Goal: Navigation & Orientation: Find specific page/section

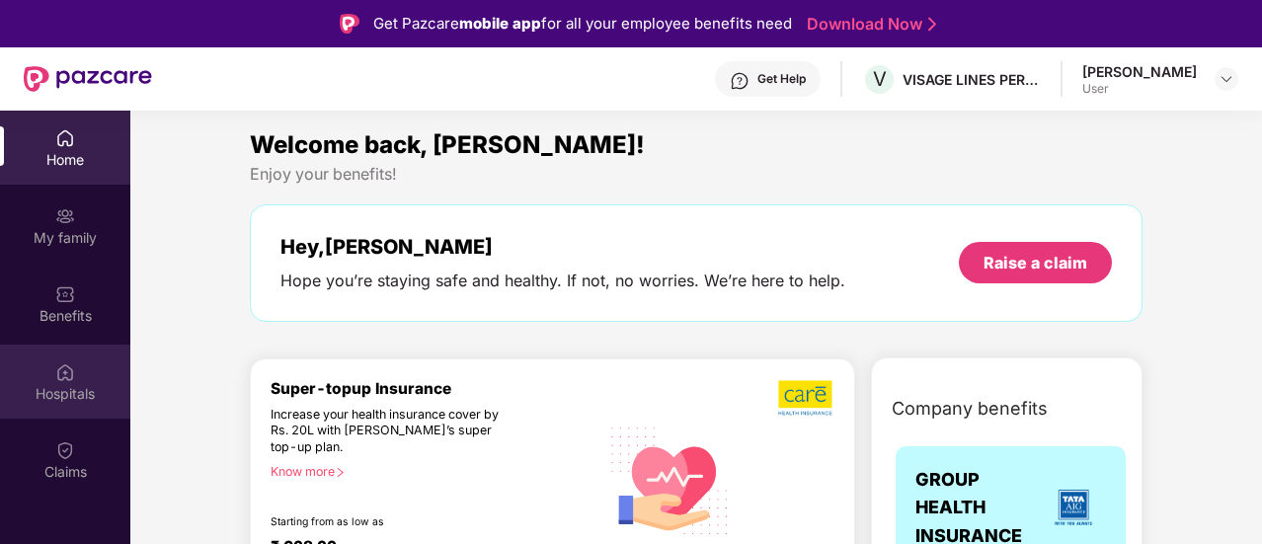
click at [71, 371] on img at bounding box center [65, 372] width 20 height 20
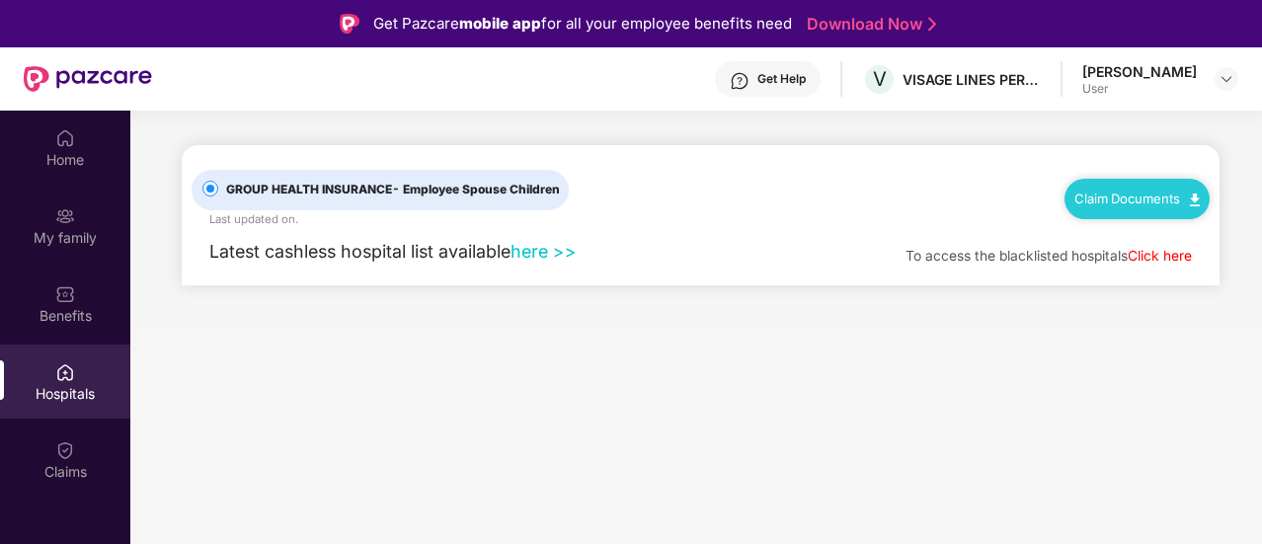
click at [490, 193] on span "- Employee Spouse Children" at bounding box center [476, 189] width 168 height 15
click at [970, 266] on div "To access the blacklisted hospitals Click here" at bounding box center [1048, 257] width 286 height 22
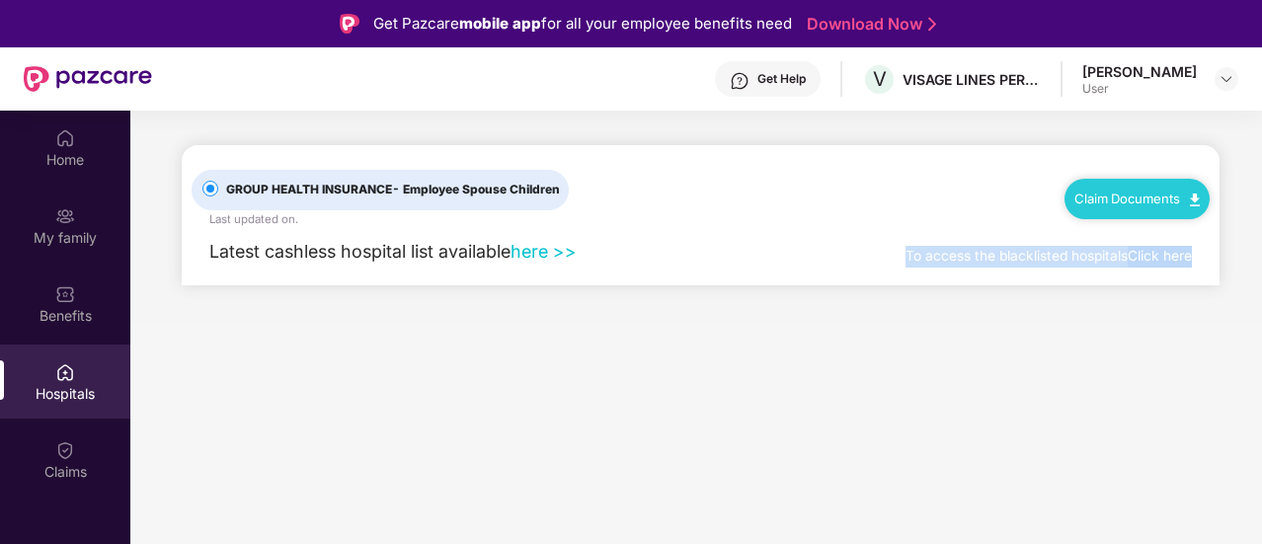
click at [970, 266] on div "To access the blacklisted hospitals Click here" at bounding box center [1048, 257] width 286 height 22
click at [1165, 254] on link "Click here" at bounding box center [1159, 256] width 64 height 16
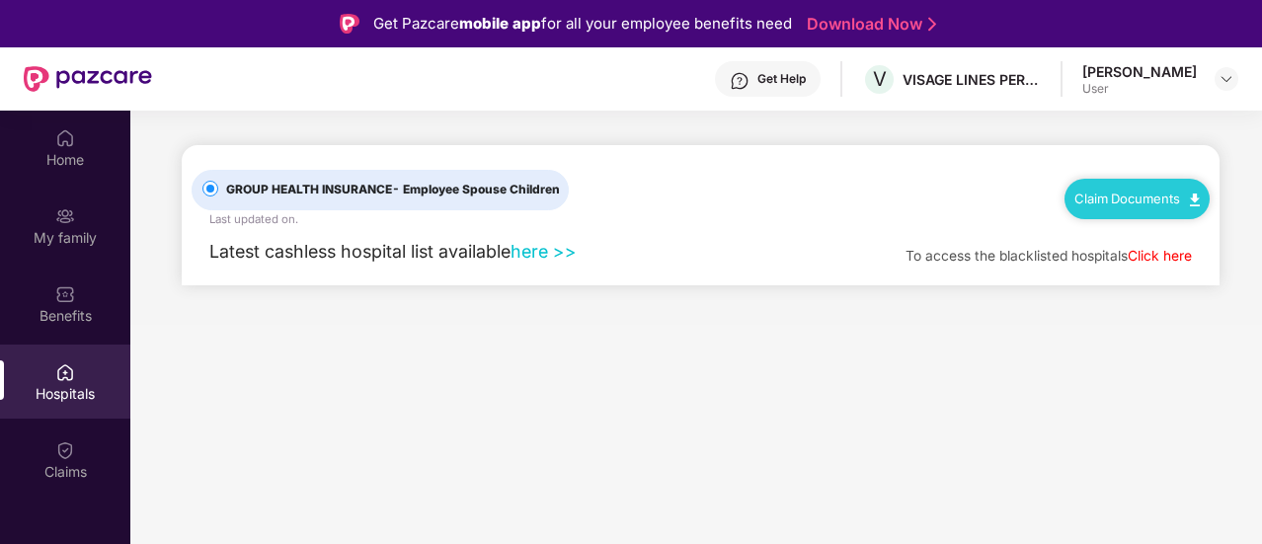
click at [698, 272] on div "Latest cashless hospital list available here >> To access the blacklisted hospi…" at bounding box center [701, 256] width 1018 height 57
click at [1128, 197] on link "Claim Documents" at bounding box center [1136, 199] width 125 height 16
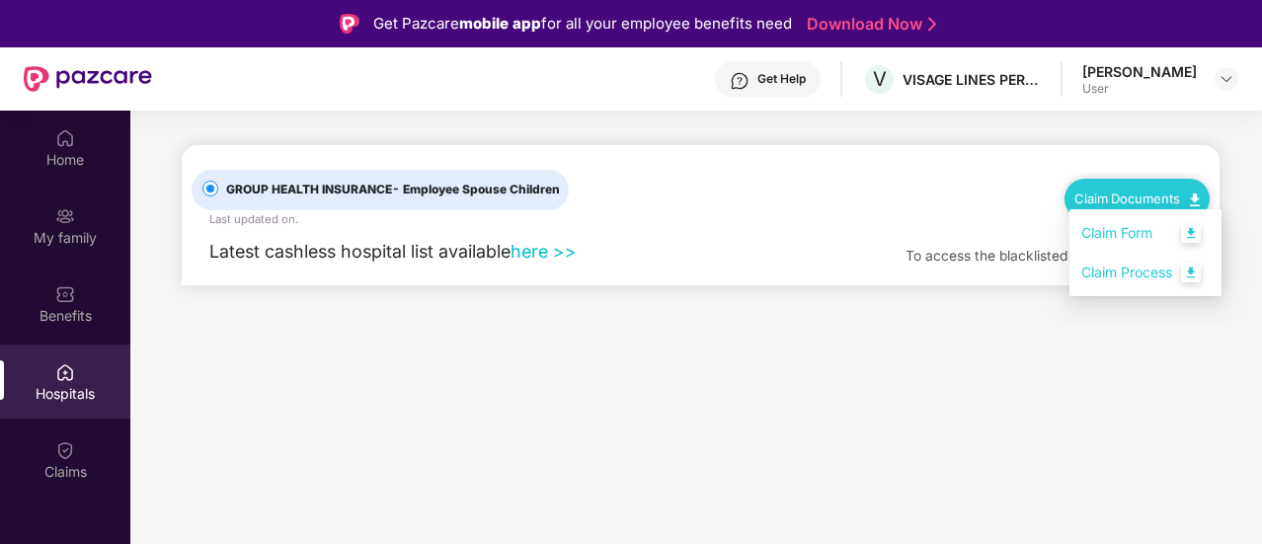
click at [1200, 247] on link "Claim Form" at bounding box center [1145, 233] width 128 height 42
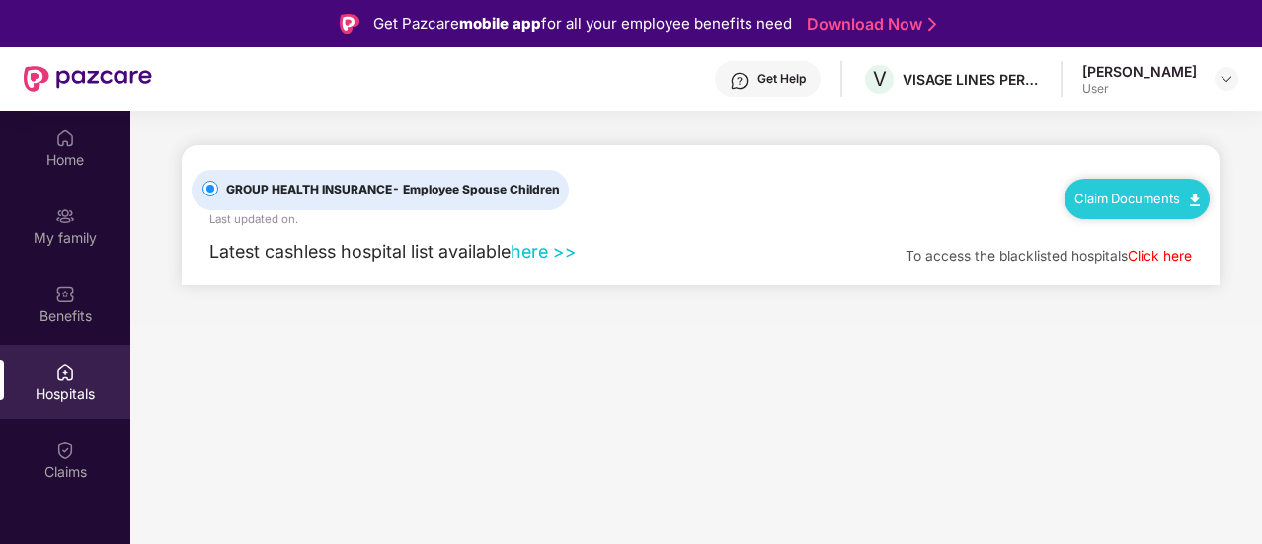
click at [1185, 195] on link "Claim Documents" at bounding box center [1136, 199] width 125 height 16
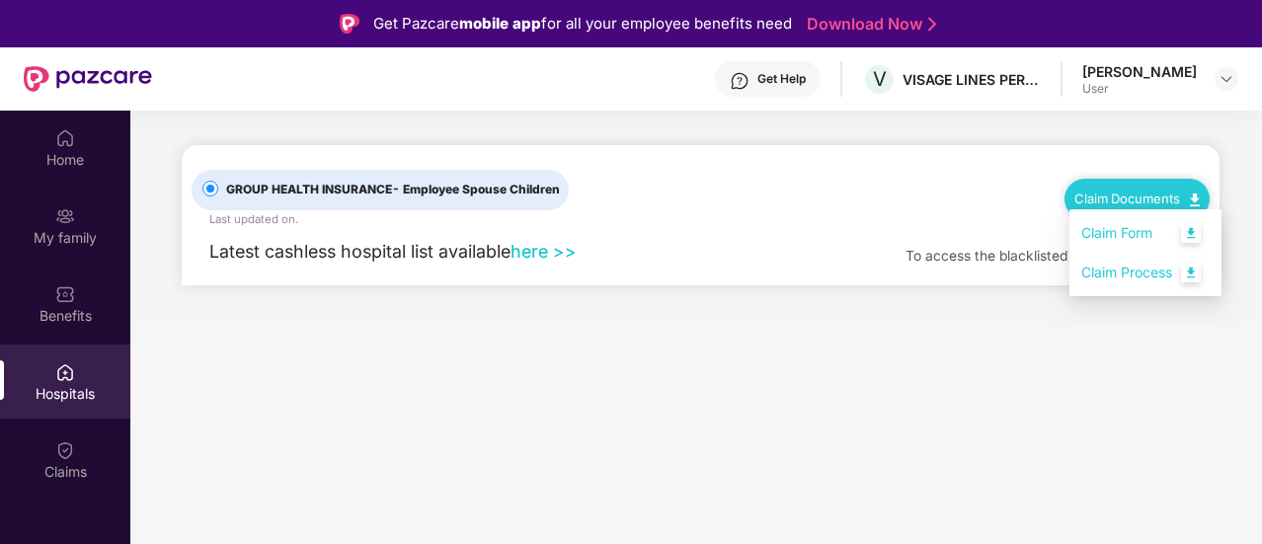
click at [1141, 272] on link "Claim Process" at bounding box center [1145, 273] width 128 height 42
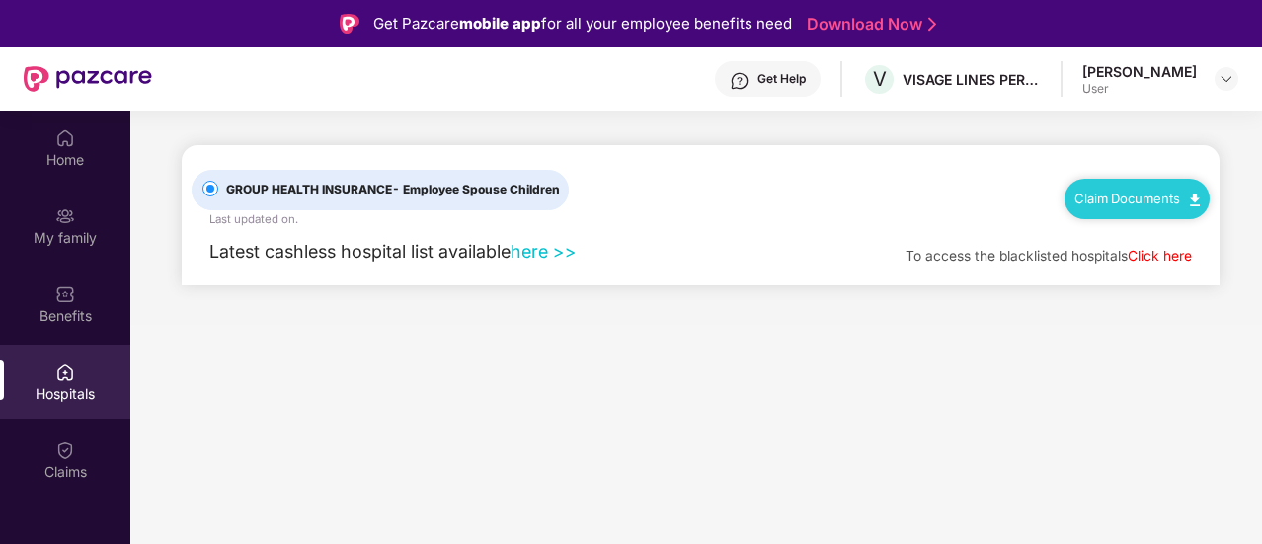
click at [1169, 76] on div "[PERSON_NAME]" at bounding box center [1139, 71] width 115 height 19
click at [1222, 72] on img at bounding box center [1226, 79] width 16 height 16
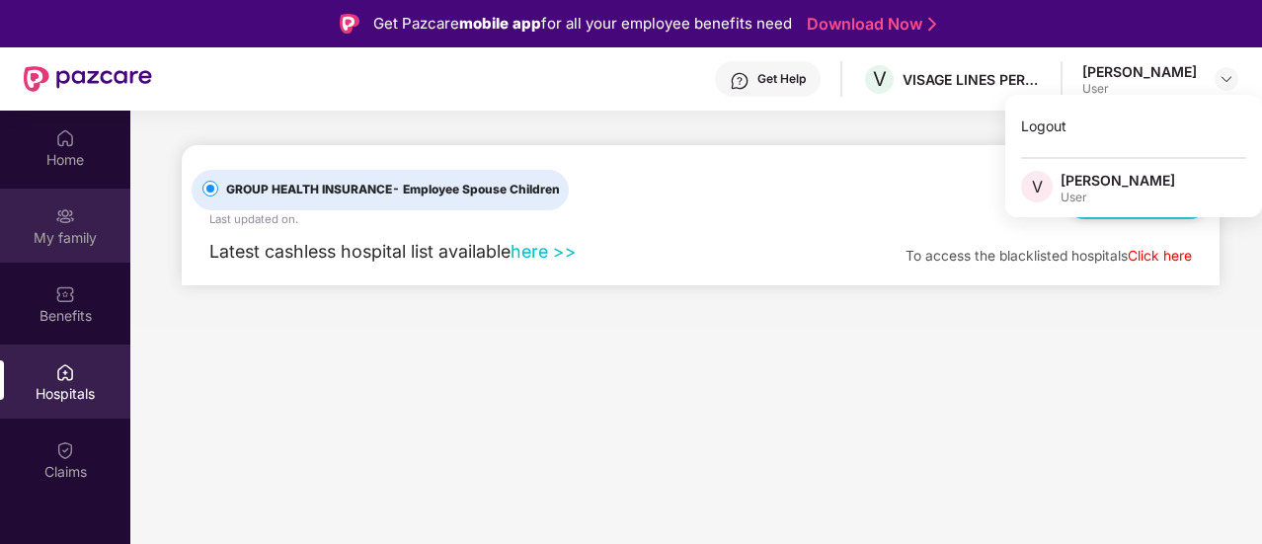
click at [71, 232] on div "My family" at bounding box center [65, 238] width 130 height 20
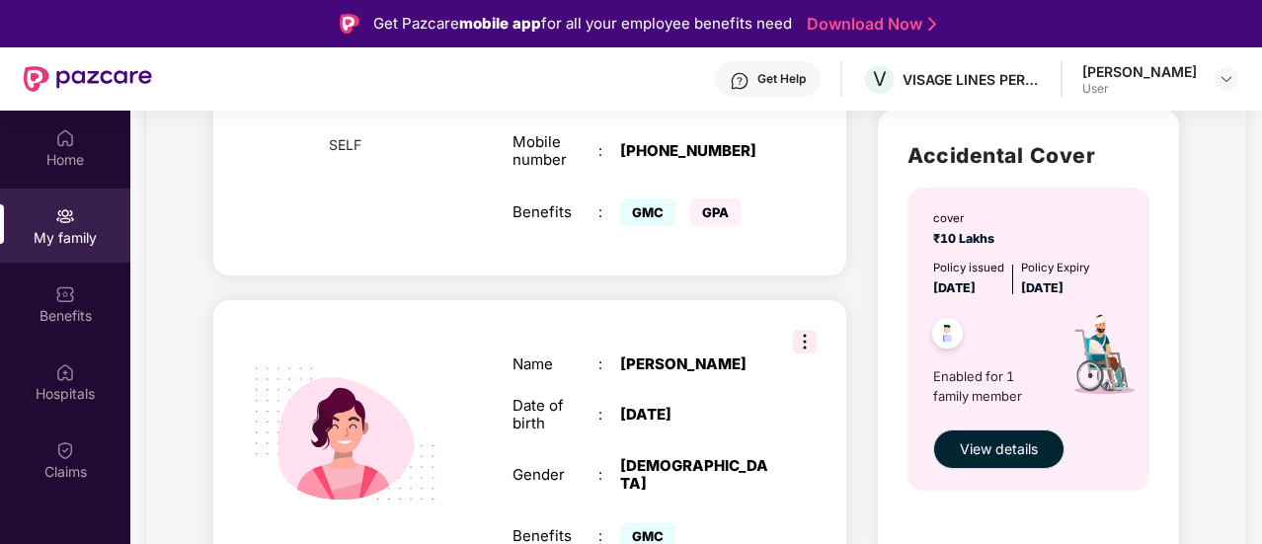
scroll to position [616, 0]
click at [987, 455] on span "View details" at bounding box center [999, 448] width 78 height 22
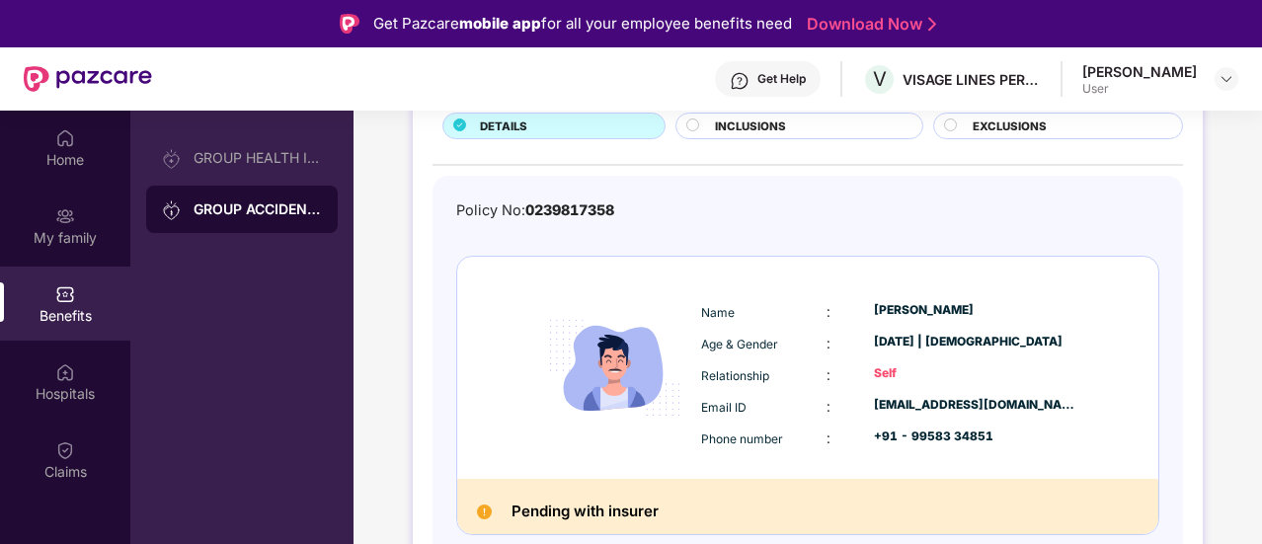
scroll to position [26, 0]
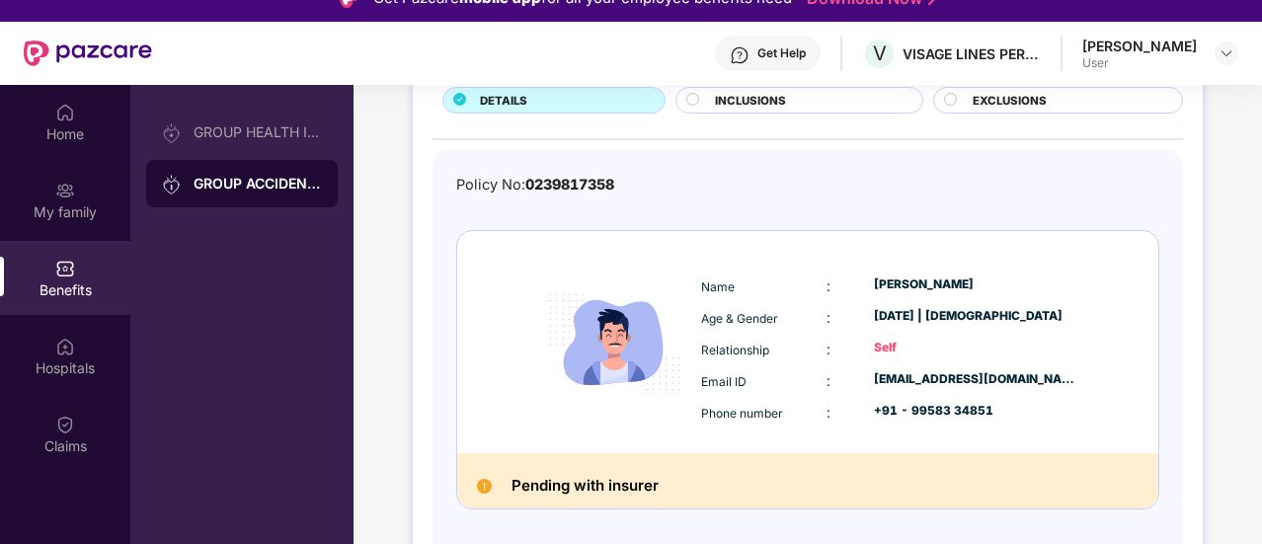
click at [617, 485] on h2 "Pending with insurer" at bounding box center [584, 486] width 147 height 26
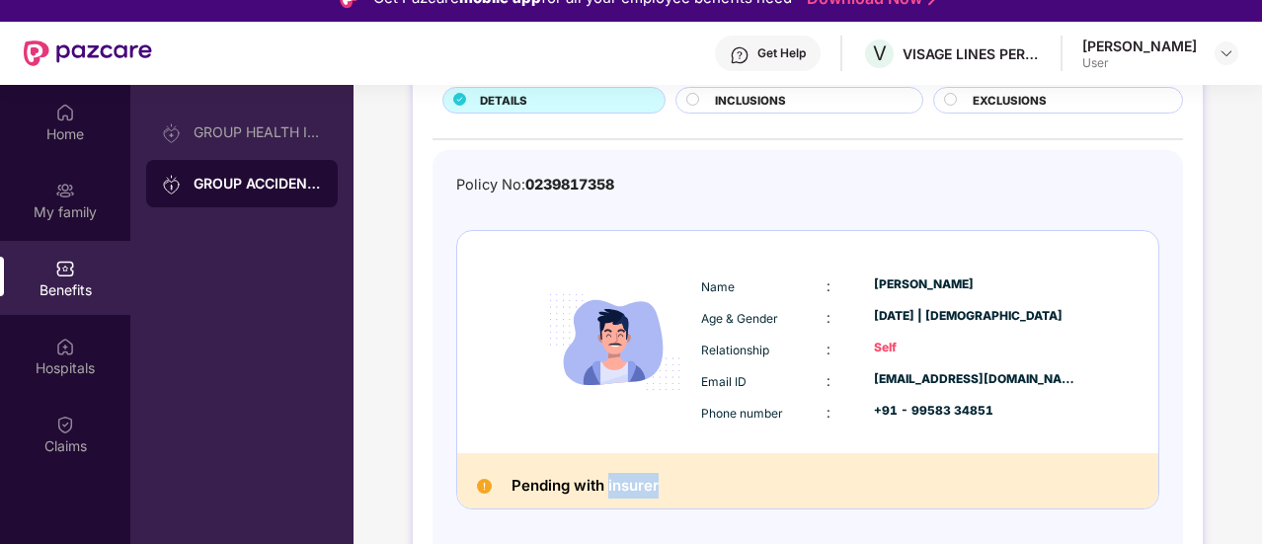
click at [617, 485] on h2 "Pending with insurer" at bounding box center [584, 486] width 147 height 26
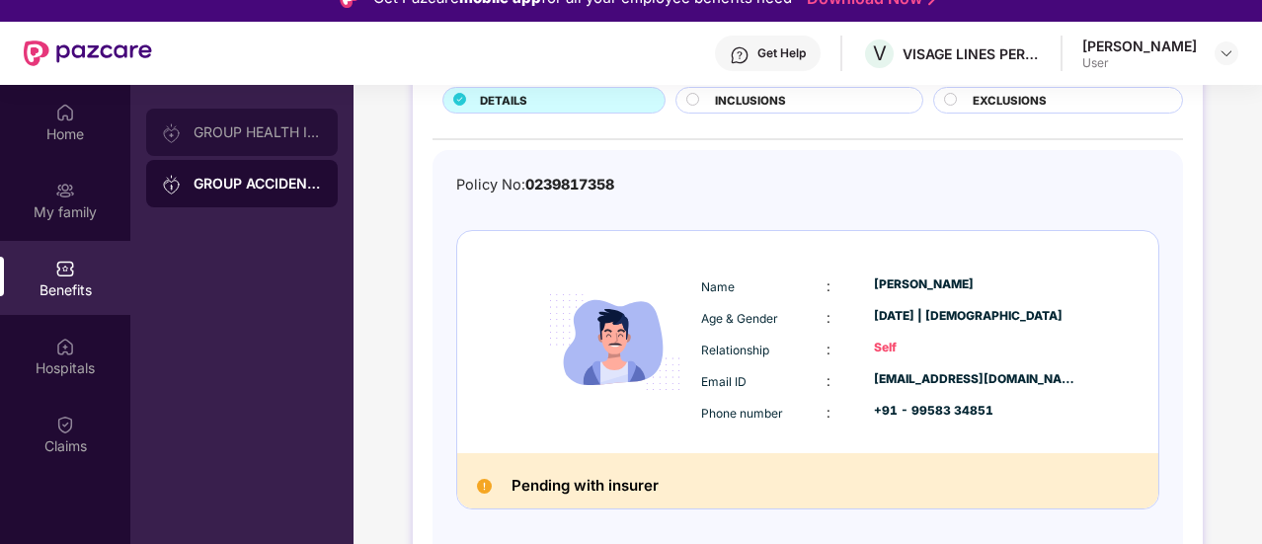
click at [244, 130] on div "GROUP HEALTH INSURANCE" at bounding box center [257, 132] width 128 height 16
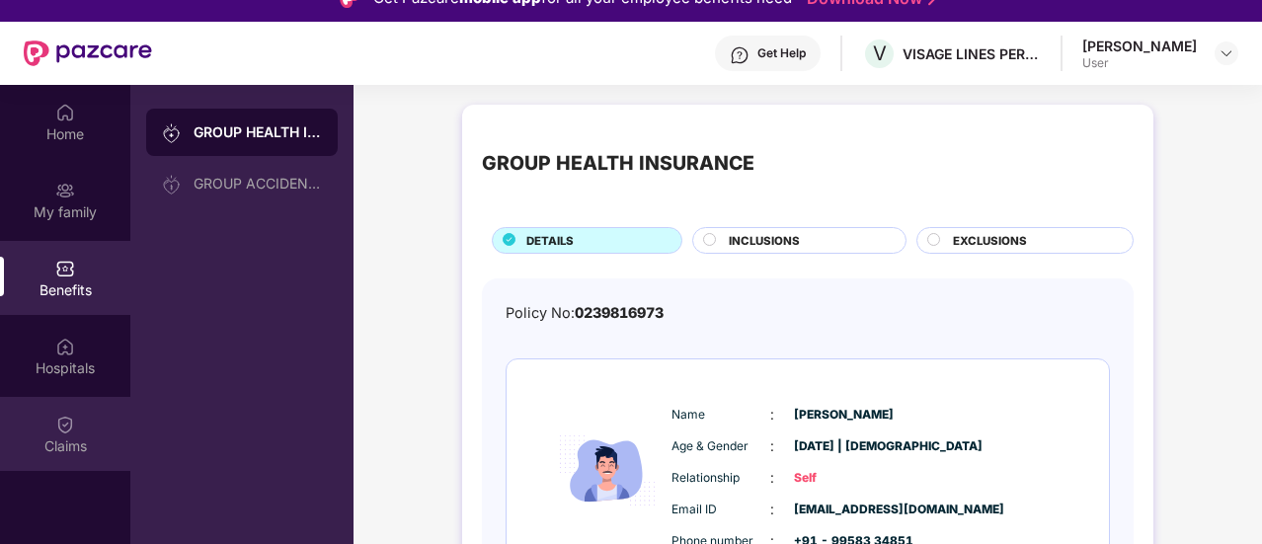
click at [46, 408] on div "Claims" at bounding box center [65, 434] width 130 height 74
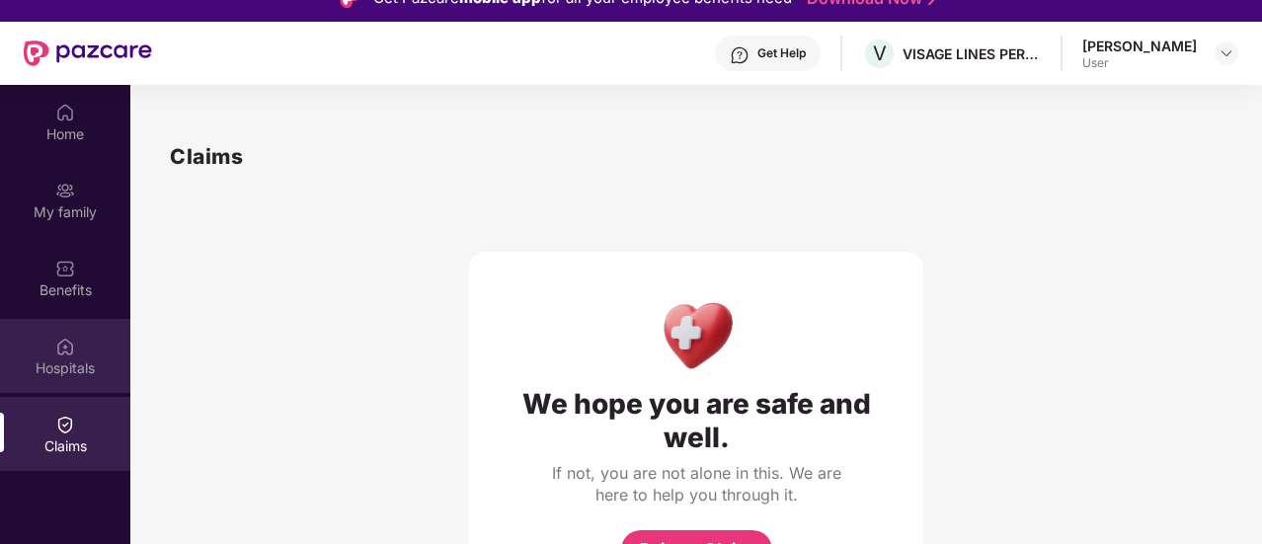
click at [75, 350] on div "Hospitals" at bounding box center [65, 356] width 130 height 74
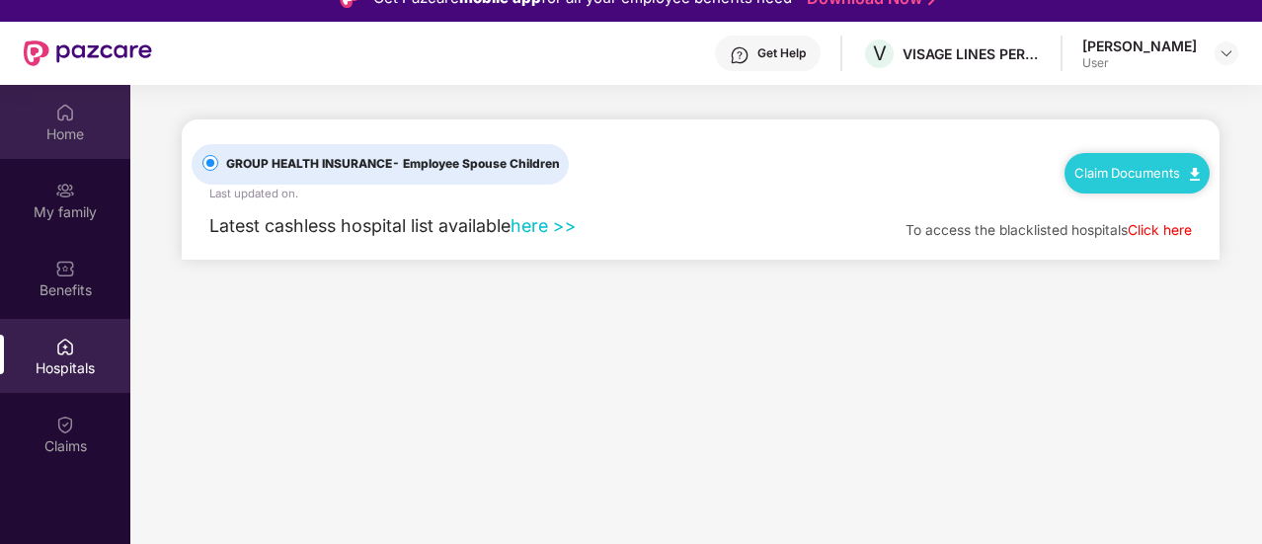
click at [59, 141] on div "Home" at bounding box center [65, 134] width 130 height 20
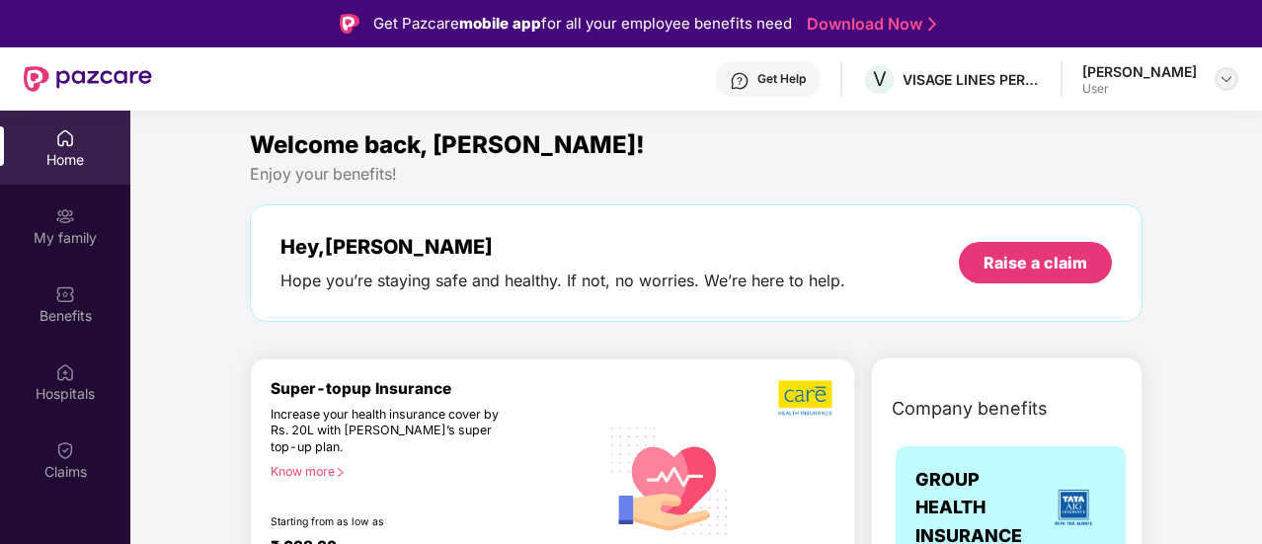
click at [1216, 74] on div at bounding box center [1226, 79] width 24 height 24
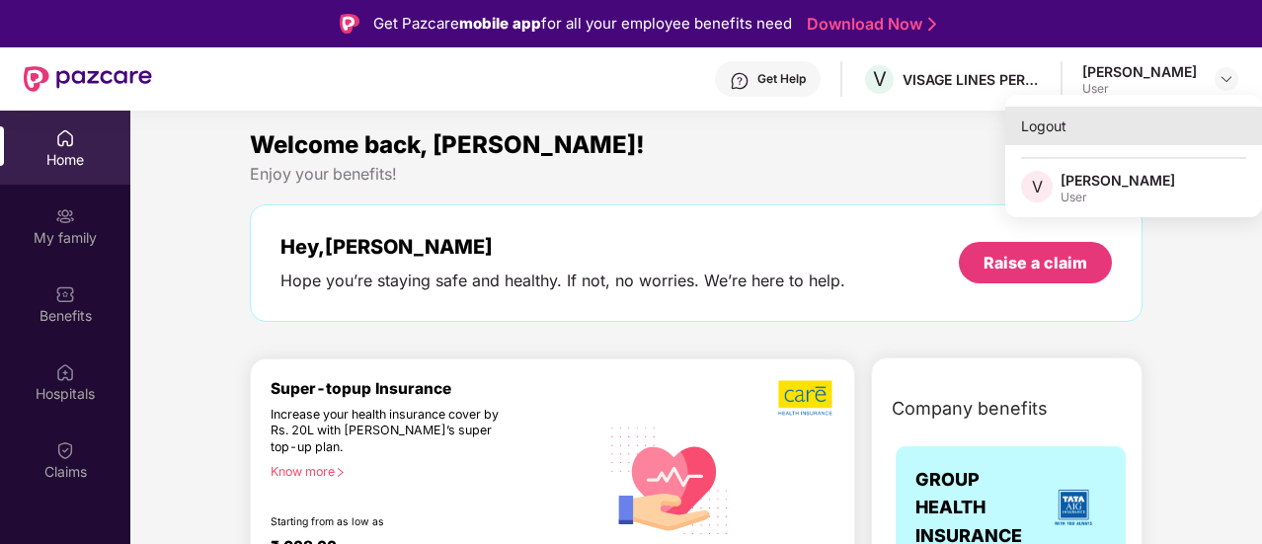
click at [1038, 117] on div "Logout" at bounding box center [1133, 126] width 257 height 38
